Goal: Check status: Check status

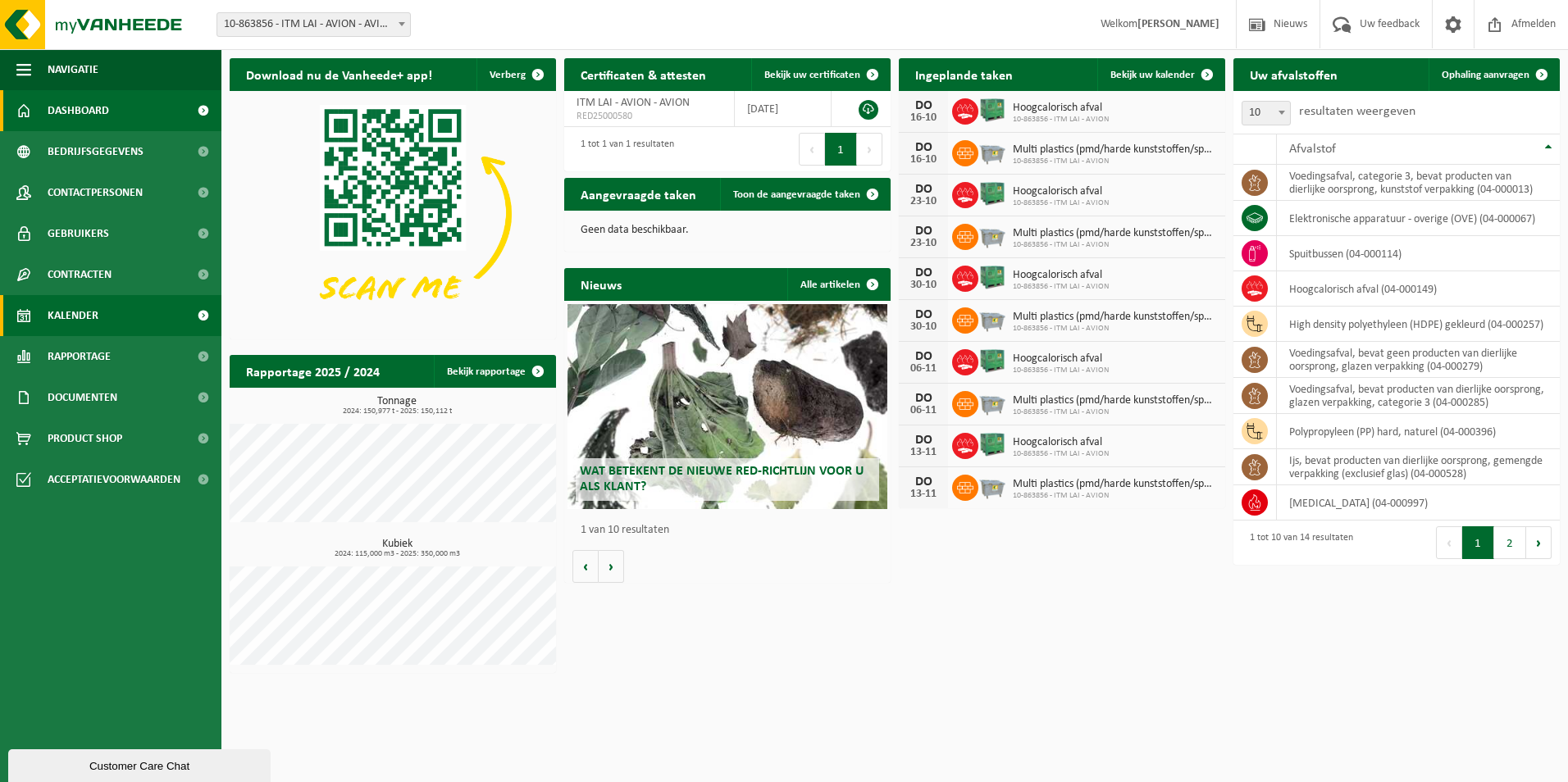
click at [84, 311] on span "Kalender" at bounding box center [73, 316] width 51 height 41
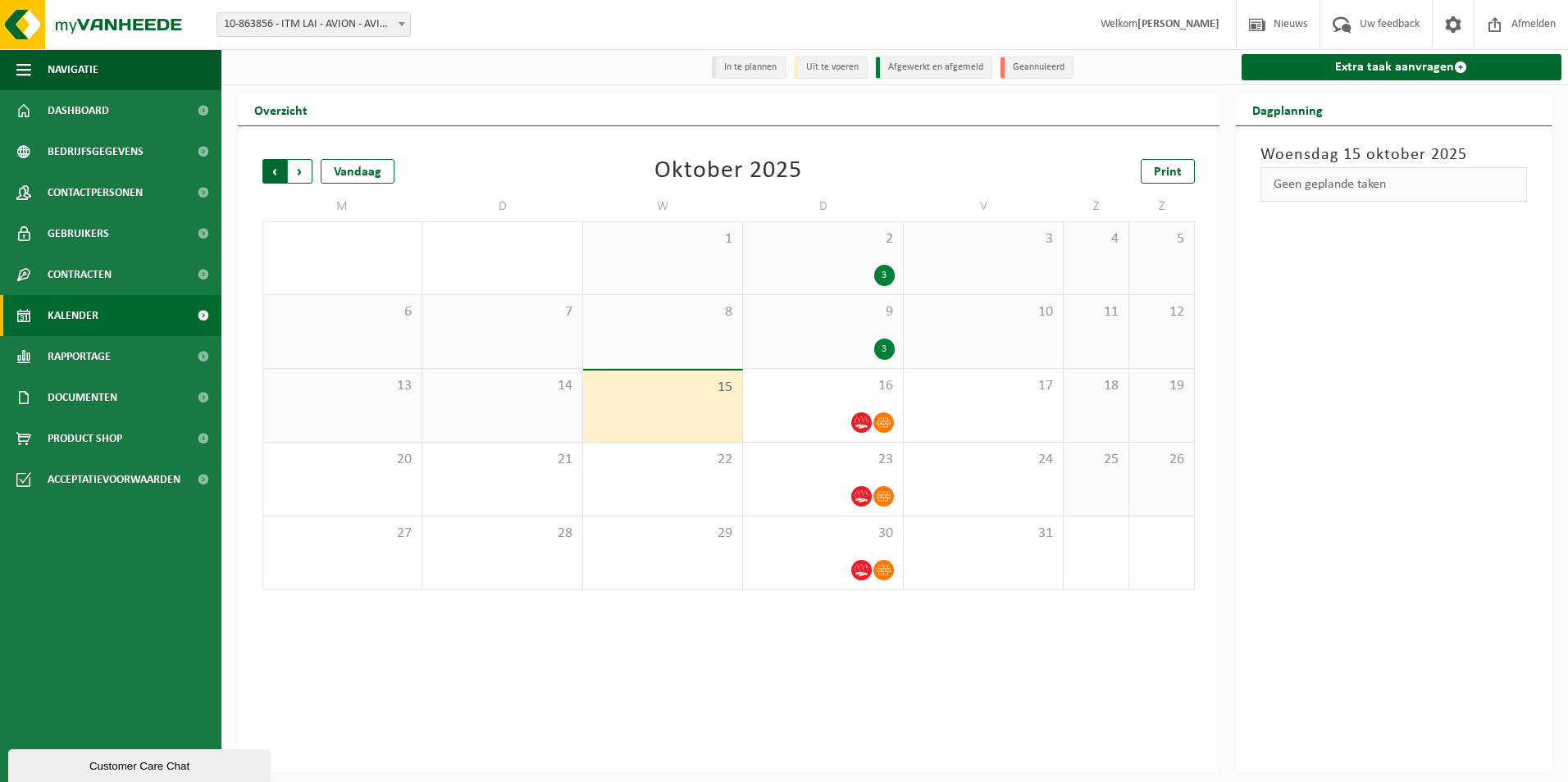
click at [303, 176] on span "Volgende" at bounding box center [300, 171] width 24 height 24
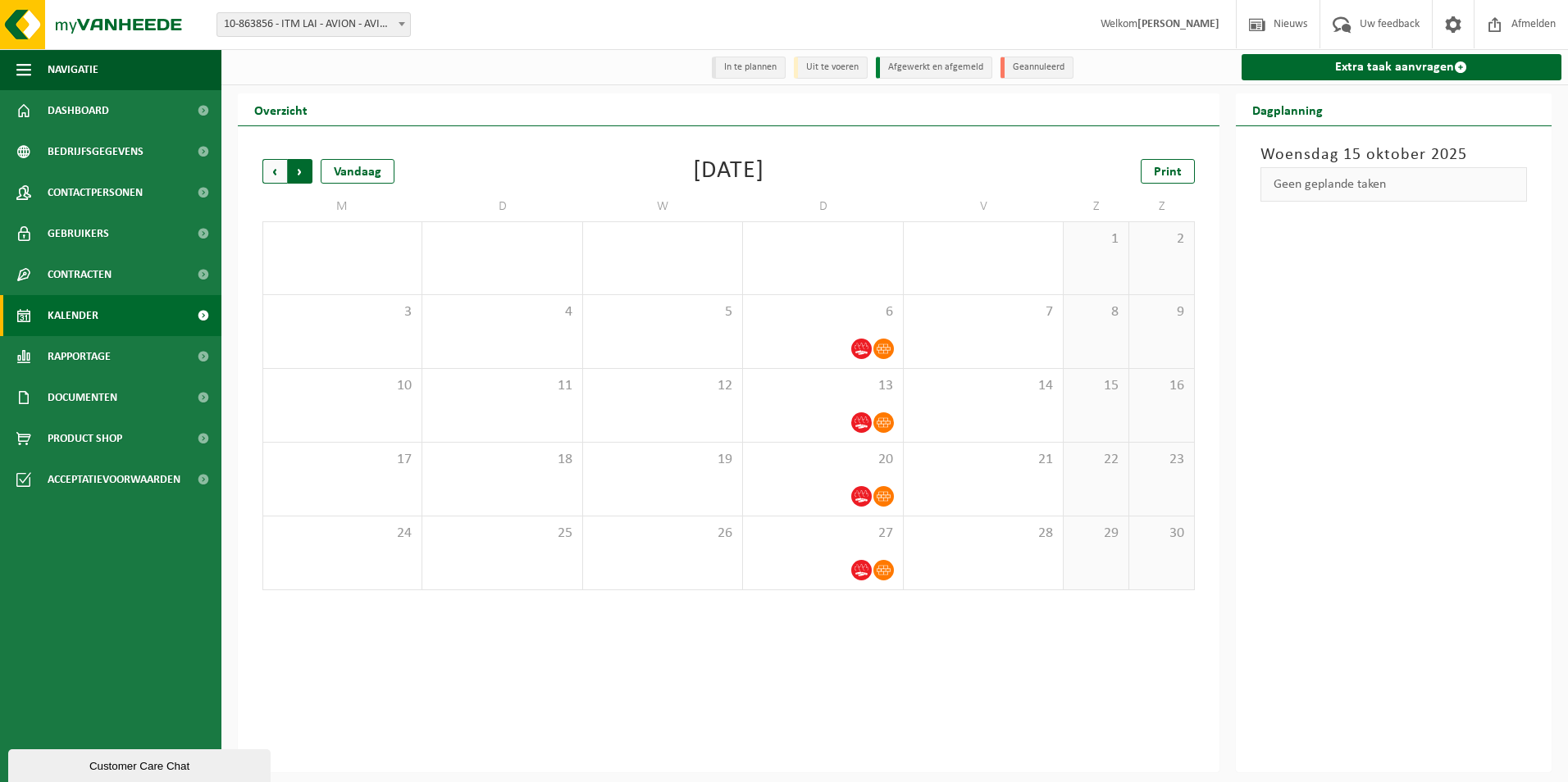
click at [269, 170] on span "Vorige" at bounding box center [275, 171] width 24 height 24
